Goal: Find contact information: Find contact information

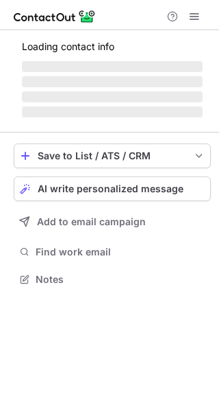
scroll to position [300, 219]
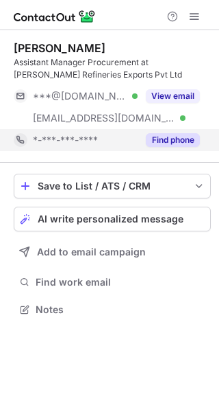
click at [183, 141] on button "Find phone" at bounding box center [173, 140] width 54 height 14
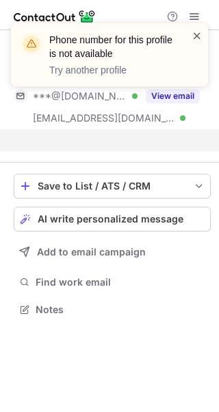
scroll to position [278, 219]
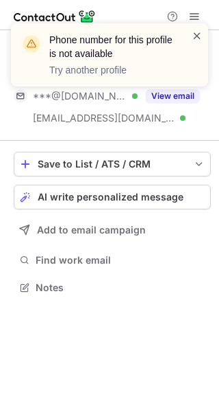
click at [200, 32] on span at bounding box center [197, 36] width 11 height 14
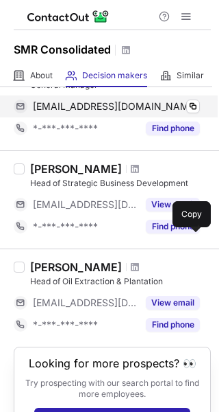
scroll to position [412, 0]
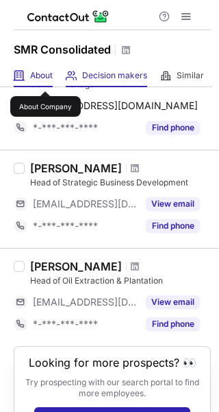
click at [44, 76] on span "About" at bounding box center [41, 75] width 23 height 11
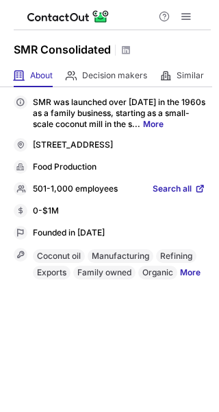
click at [193, 195] on link "Search all" at bounding box center [179, 189] width 53 height 12
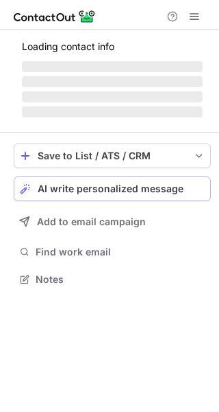
scroll to position [265, 219]
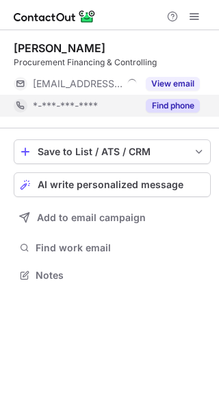
click at [158, 105] on button "Find phone" at bounding box center [173, 106] width 54 height 14
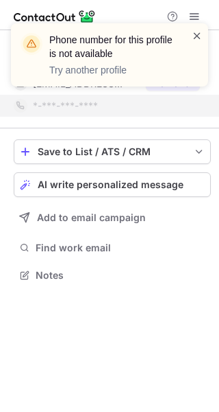
click at [193, 34] on span at bounding box center [197, 36] width 11 height 14
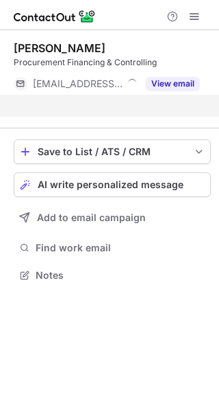
scroll to position [243, 219]
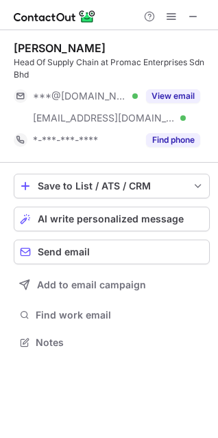
scroll to position [333, 218]
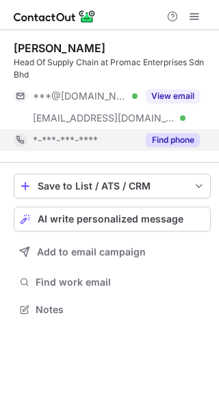
scroll to position [300, 219]
click at [174, 138] on button "Find phone" at bounding box center [173, 140] width 54 height 14
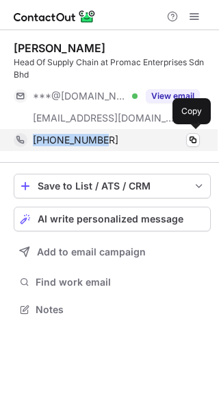
drag, startPoint x: 112, startPoint y: 144, endPoint x: 32, endPoint y: 137, distance: 79.9
click at [32, 137] on div "+60126643086 Copy" at bounding box center [107, 140] width 187 height 22
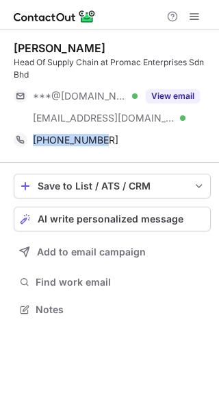
copy span "+60126643086"
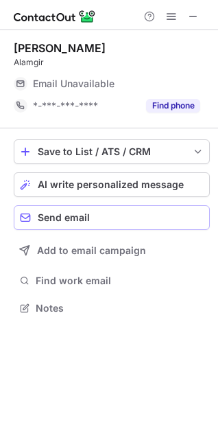
scroll to position [298, 218]
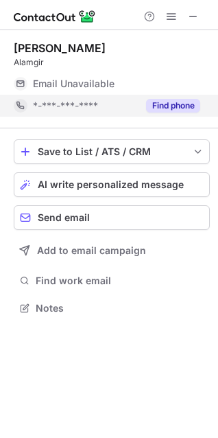
click at [175, 105] on button "Find phone" at bounding box center [173, 106] width 54 height 14
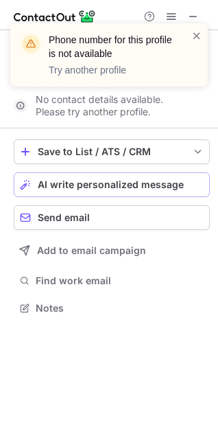
scroll to position [276, 218]
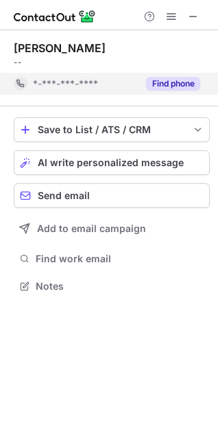
scroll to position [276, 218]
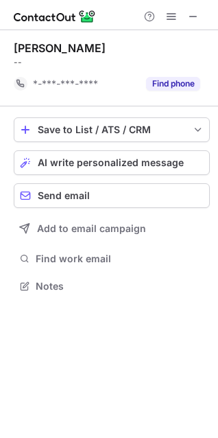
click at [180, 110] on div "Save to List / ATS / CRM List Select Lever Connect Greenhouse Connect Salesforc…" at bounding box center [112, 206] width 196 height 200
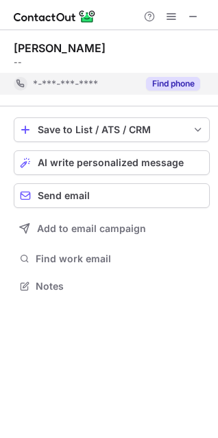
click at [179, 87] on button "Find phone" at bounding box center [173, 84] width 54 height 14
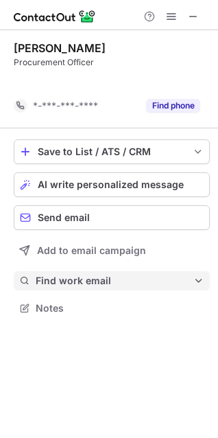
scroll to position [276, 218]
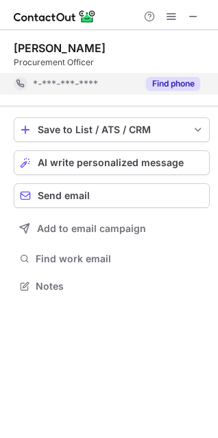
click at [174, 82] on button "Find phone" at bounding box center [173, 84] width 54 height 14
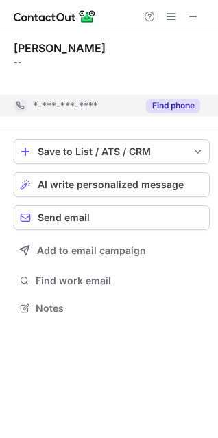
scroll to position [276, 218]
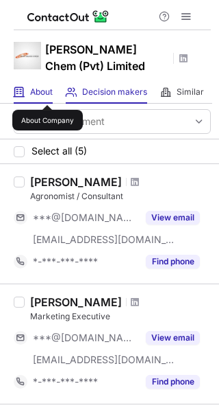
click at [47, 91] on span "About" at bounding box center [41, 91] width 23 height 11
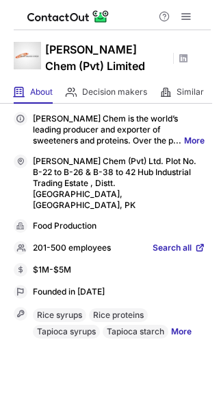
click at [175, 242] on span "Search all" at bounding box center [172, 248] width 39 height 12
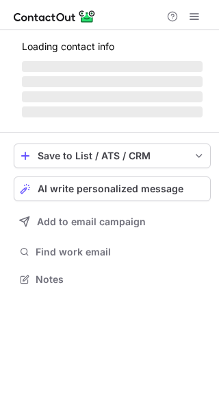
scroll to position [287, 219]
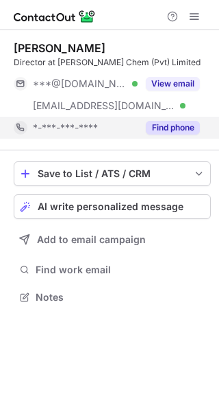
click at [168, 127] on button "Find phone" at bounding box center [173, 128] width 54 height 14
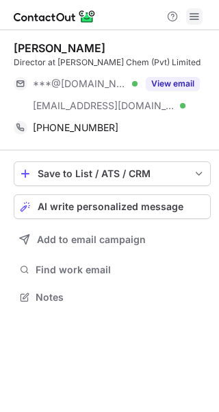
click at [198, 18] on span at bounding box center [194, 16] width 11 height 11
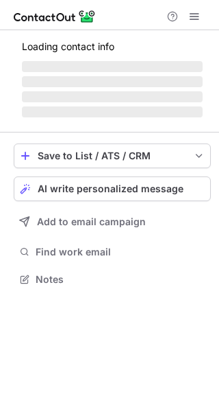
scroll to position [265, 219]
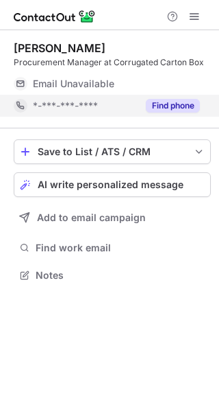
click at [155, 107] on button "Find phone" at bounding box center [173, 106] width 54 height 14
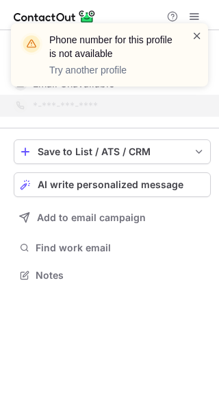
click at [195, 39] on span at bounding box center [197, 36] width 11 height 14
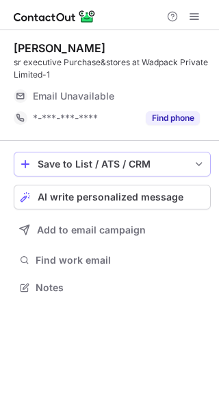
scroll to position [278, 219]
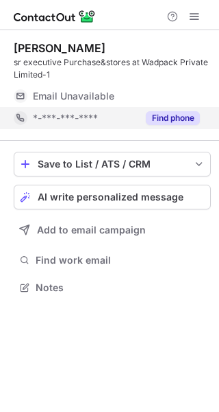
click at [152, 115] on button "Find phone" at bounding box center [173, 118] width 54 height 14
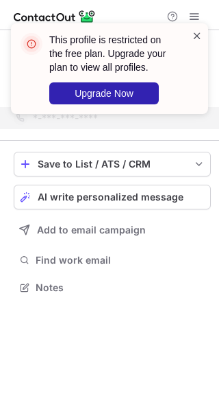
click at [200, 37] on span at bounding box center [197, 36] width 11 height 14
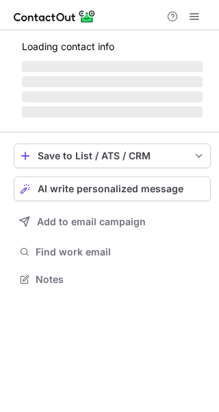
scroll to position [265, 219]
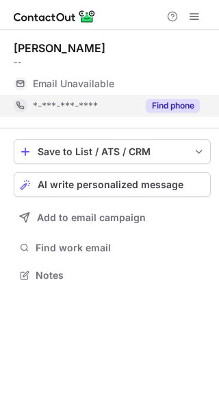
click at [178, 104] on button "Find phone" at bounding box center [173, 106] width 54 height 14
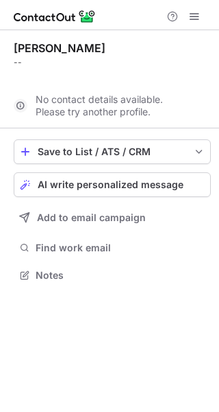
scroll to position [243, 219]
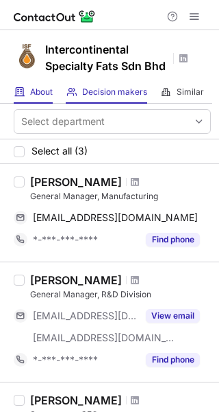
click at [39, 98] on div "About About Company" at bounding box center [33, 92] width 39 height 23
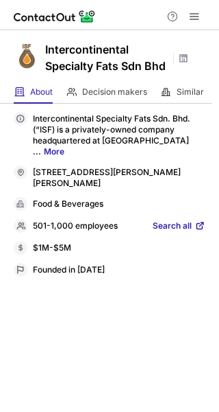
click at [178, 224] on span "Search all" at bounding box center [172, 226] width 39 height 12
